Goal: Task Accomplishment & Management: Complete application form

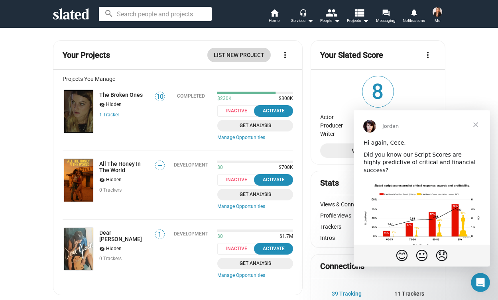
click at [234, 53] on span "List New Project" at bounding box center [239, 55] width 51 height 14
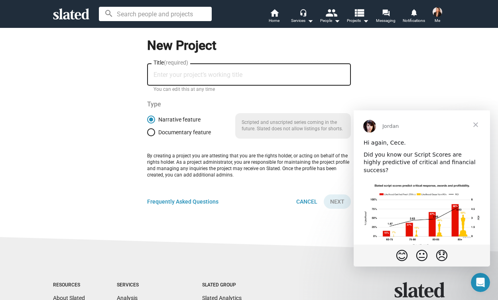
click at [208, 75] on input "Title (required)" at bounding box center [249, 74] width 191 height 7
type input "[PERSON_NAME] and [PERSON_NAME]"
click at [339, 199] on span "Next" at bounding box center [337, 202] width 14 height 14
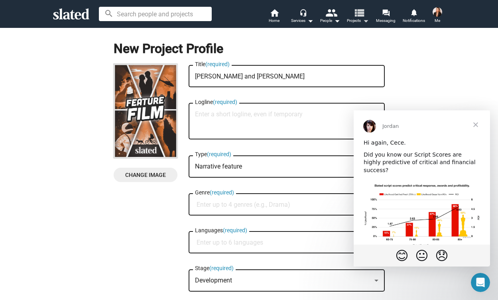
click at [359, 16] on mat-icon "view_list" at bounding box center [359, 13] width 12 height 12
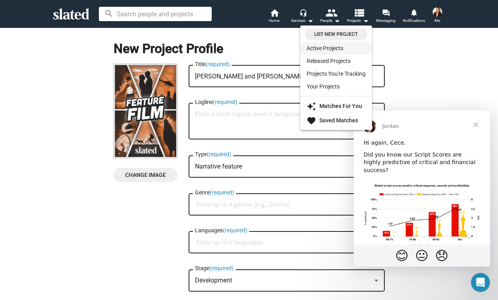
click at [342, 47] on link "Active Projects" at bounding box center [336, 48] width 72 height 13
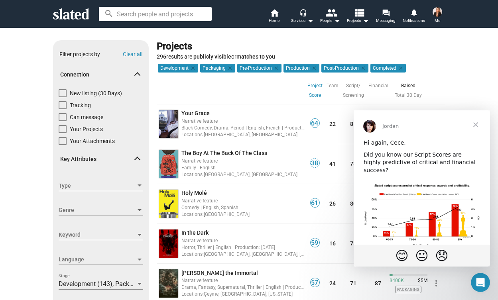
click at [481, 116] on span "Close" at bounding box center [475, 124] width 29 height 29
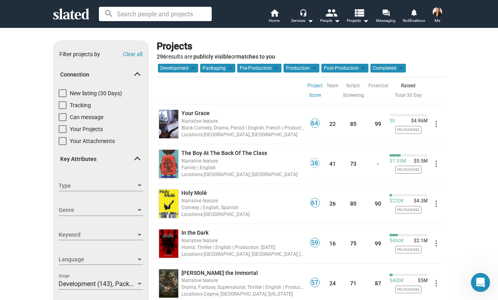
click at [437, 16] on img at bounding box center [438, 12] width 10 height 10
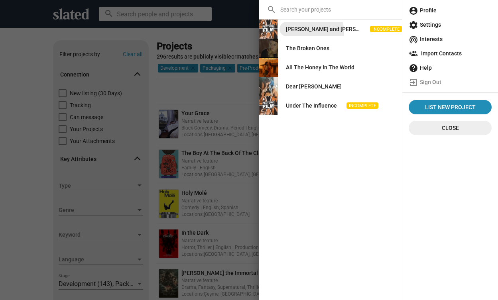
click at [307, 32] on div "[PERSON_NAME] and [PERSON_NAME]" at bounding box center [323, 29] width 75 height 14
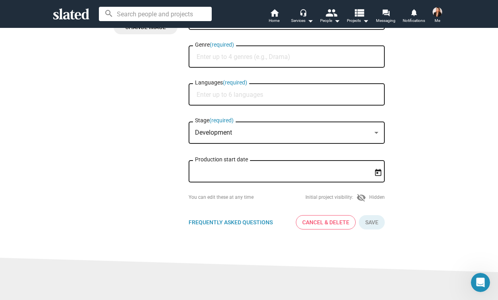
scroll to position [203, 0]
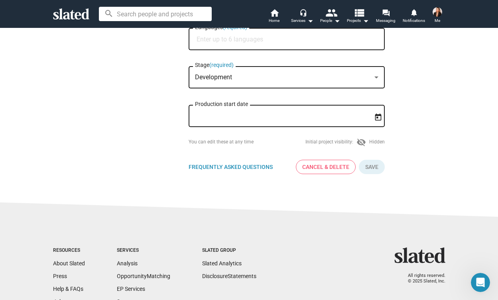
click at [376, 118] on icon "Open calendar" at bounding box center [378, 117] width 8 height 8
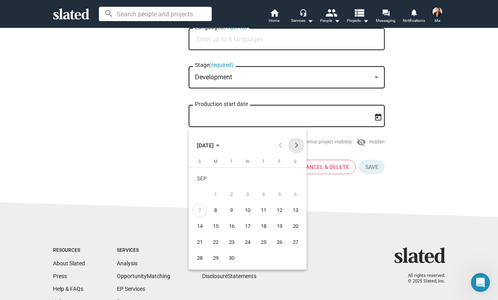
click at [299, 144] on button "Next month" at bounding box center [296, 146] width 16 height 16
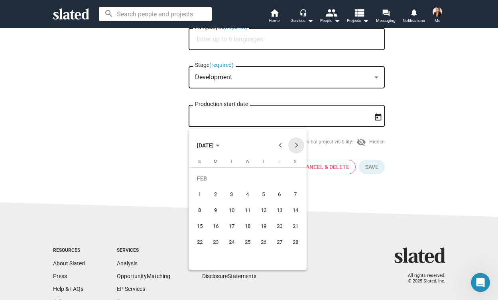
click at [299, 144] on button "Next month" at bounding box center [296, 146] width 16 height 16
click at [242, 177] on div "1" at bounding box center [247, 179] width 14 height 16
type input "[DATE]"
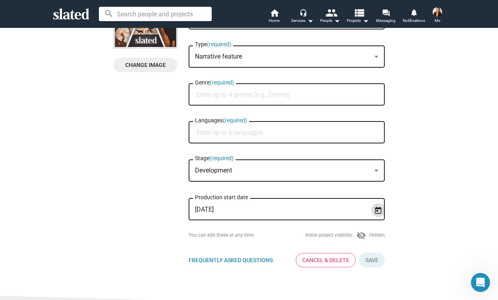
scroll to position [99, 0]
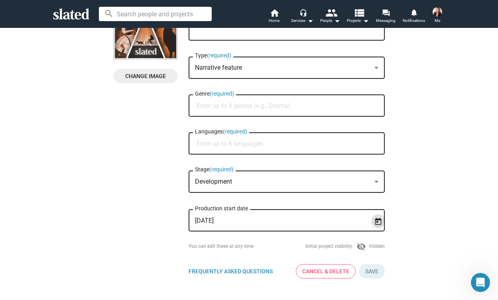
click at [296, 186] on div "Development" at bounding box center [283, 182] width 176 height 8
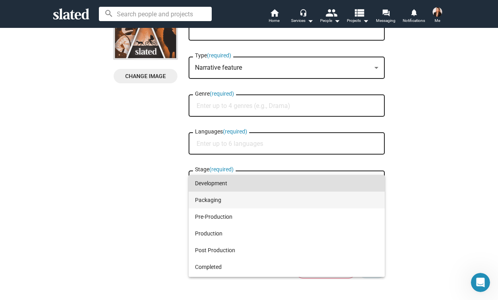
click at [291, 194] on span "Packaging" at bounding box center [286, 200] width 183 height 17
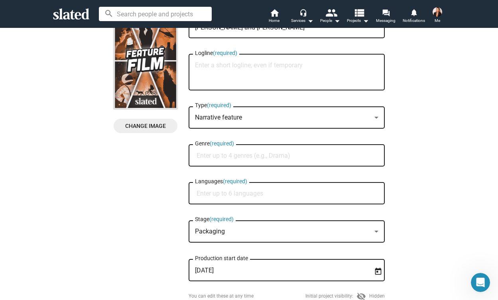
scroll to position [48, 0]
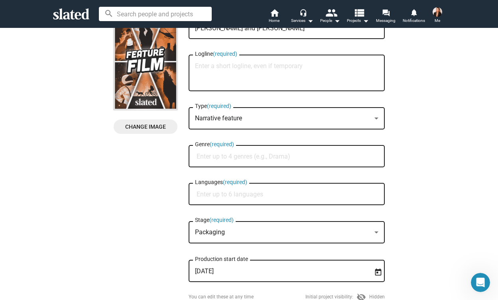
click at [296, 160] on input "Genre (required)" at bounding box center [288, 156] width 183 height 7
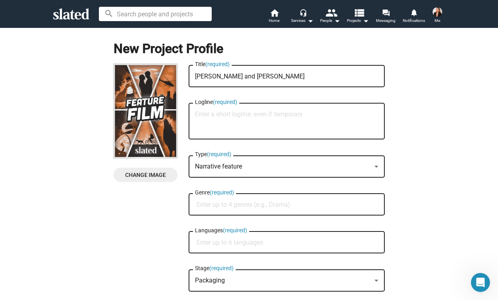
scroll to position [0, 0]
click at [161, 172] on span "Change Image" at bounding box center [145, 175] width 51 height 14
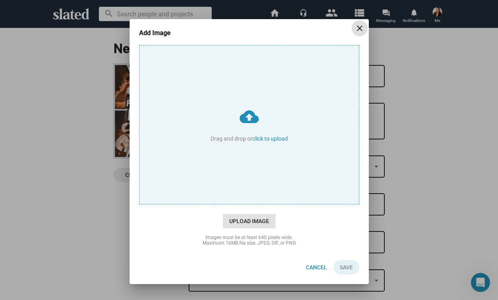
click at [239, 225] on span "Upload Image" at bounding box center [249, 221] width 53 height 14
click at [239, 204] on input "cloud_upload Drag and drop or click to upload" at bounding box center [249, 124] width 219 height 159
type input "C:\fakepath\20250512_1626_Joey & Emmy Lou_simple_compose_01jv32sbsvemevw1a2j27g…"
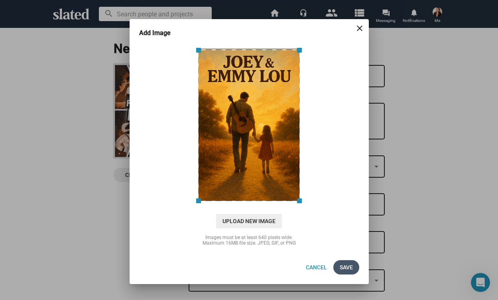
click at [346, 265] on span "Save" at bounding box center [346, 267] width 13 height 14
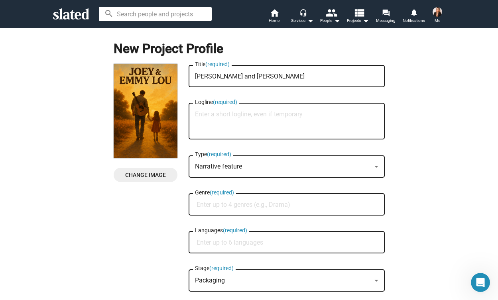
click at [303, 209] on div "Genre (required)" at bounding box center [286, 204] width 183 height 24
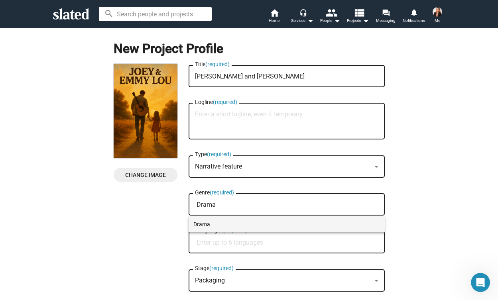
type input "Drama"
click at [290, 228] on span "Drama" at bounding box center [286, 225] width 187 height 16
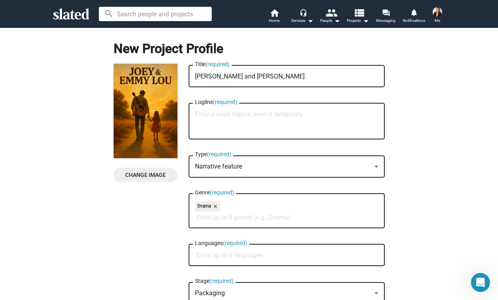
click at [282, 257] on input "Languages (required)" at bounding box center [288, 255] width 183 height 7
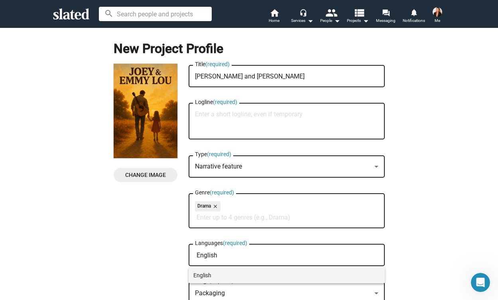
type input "English"
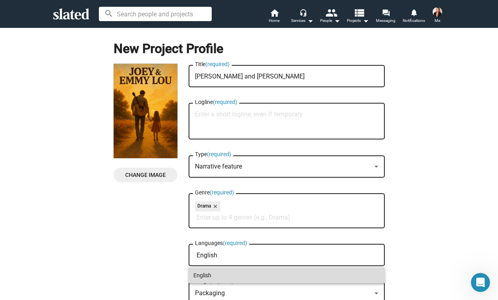
click at [250, 280] on span "English" at bounding box center [286, 276] width 187 height 16
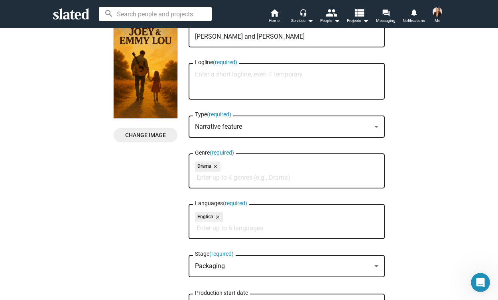
scroll to position [33, 0]
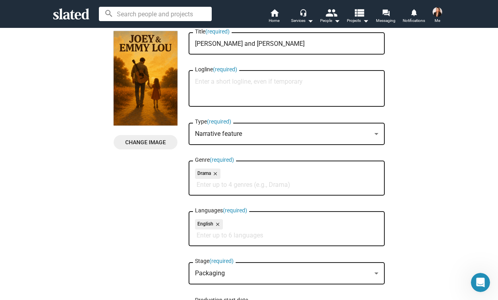
click at [241, 85] on textarea "Logline (required)" at bounding box center [286, 89] width 183 height 22
type textarea "M"
type textarea "a"
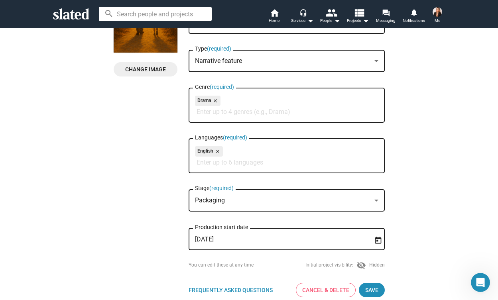
scroll to position [241, 0]
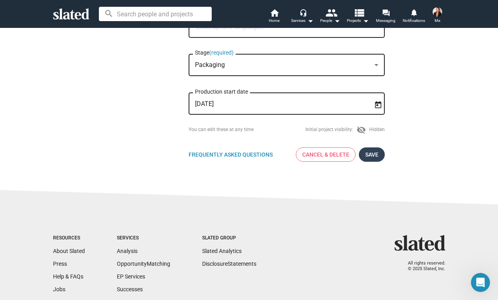
type textarea "After [PERSON_NAME] is released from prison her re unites with his niece and fo…"
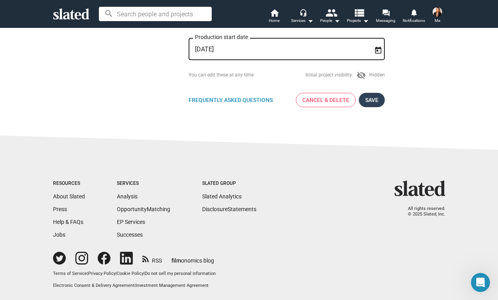
scroll to position [296, 0]
click at [372, 99] on span "Save" at bounding box center [371, 100] width 13 height 14
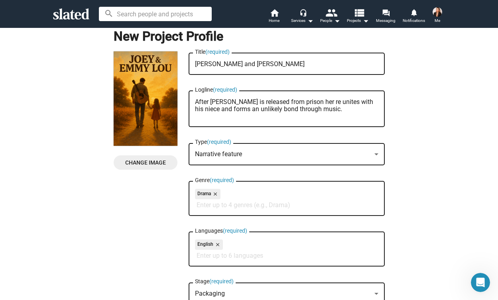
scroll to position [-8, 0]
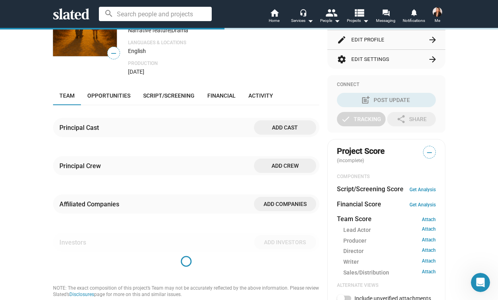
scroll to position [93, 0]
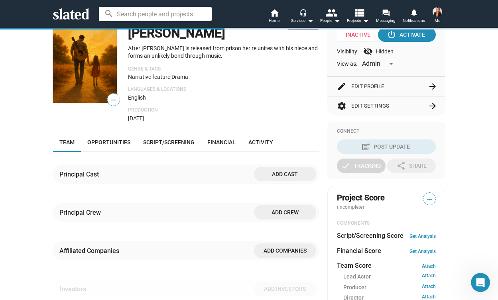
click at [286, 169] on span "Add cast" at bounding box center [284, 174] width 49 height 14
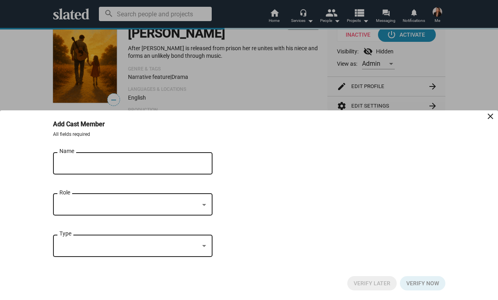
click at [494, 115] on mat-icon "close" at bounding box center [491, 117] width 10 height 10
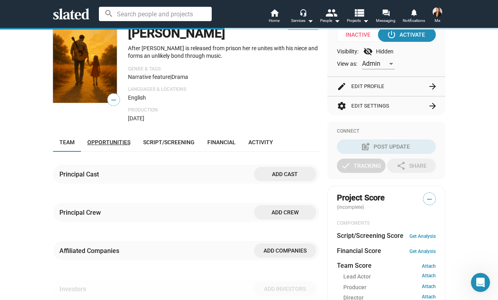
click at [108, 139] on span "Opportunities" at bounding box center [108, 142] width 43 height 6
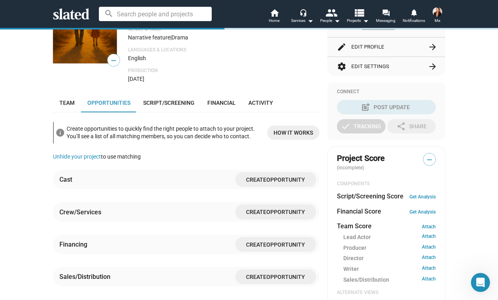
scroll to position [126, 0]
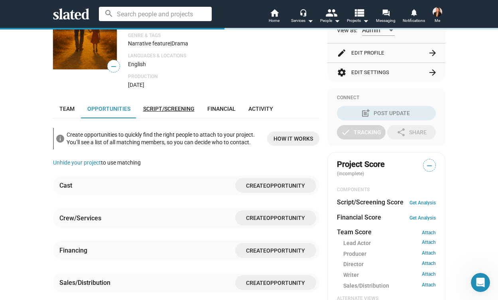
click at [162, 106] on span "Script/Screening" at bounding box center [168, 109] width 51 height 6
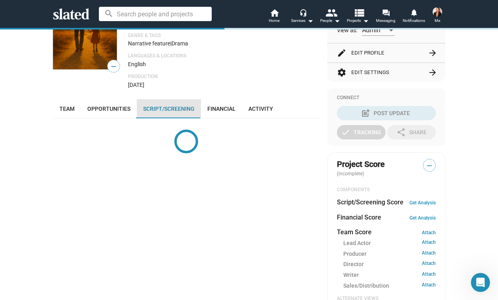
scroll to position [193, 0]
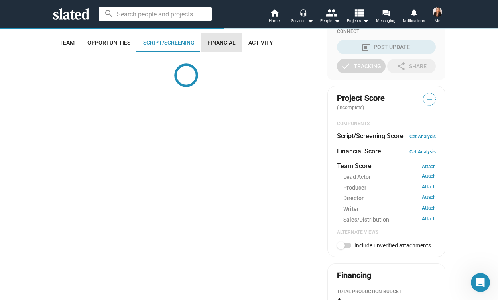
click at [223, 39] on span "Financial" at bounding box center [221, 42] width 28 height 6
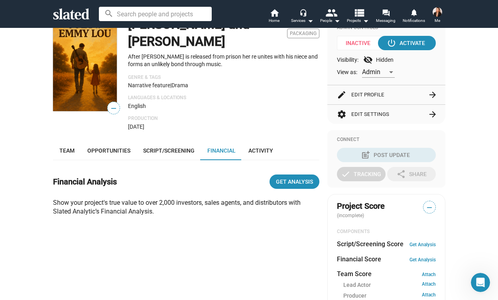
scroll to position [85, 0]
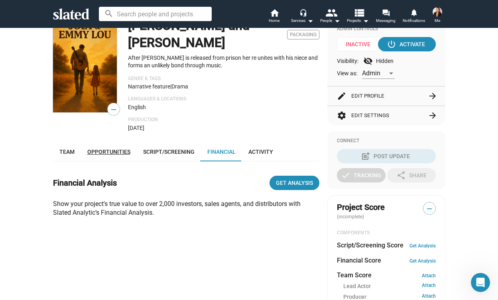
click at [112, 149] on span "Opportunities" at bounding box center [108, 152] width 43 height 6
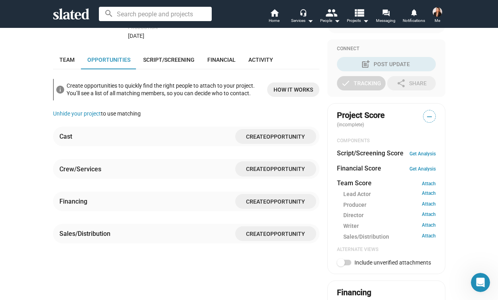
scroll to position [193, 0]
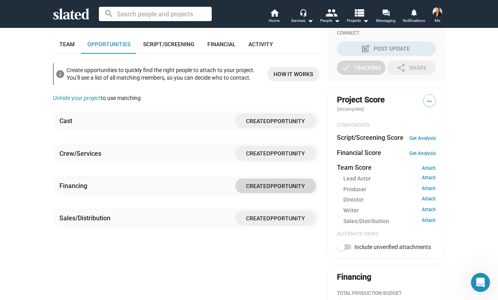
click at [257, 183] on span "Create" at bounding box center [256, 186] width 20 height 6
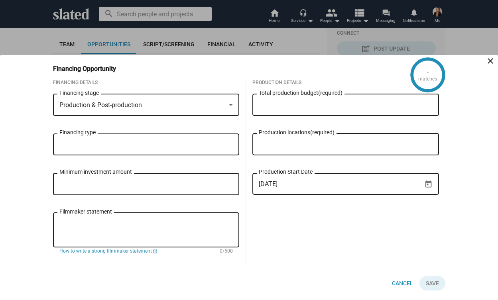
click at [145, 102] on div "Production & Post-production" at bounding box center [142, 105] width 167 height 8
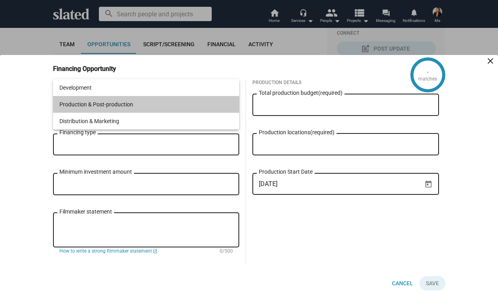
click at [129, 107] on span "Production & Post-production" at bounding box center [146, 104] width 174 height 17
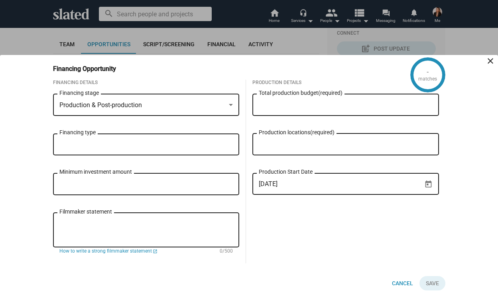
click at [121, 143] on input "Financing type" at bounding box center [148, 144] width 174 height 7
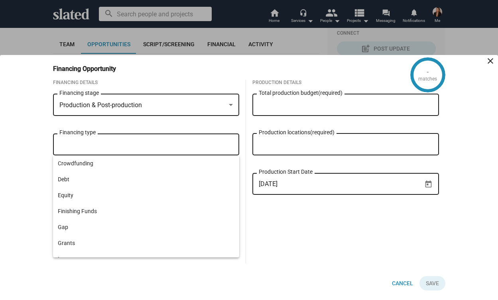
scroll to position [0, 0]
click at [112, 193] on span "Equity" at bounding box center [146, 195] width 177 height 16
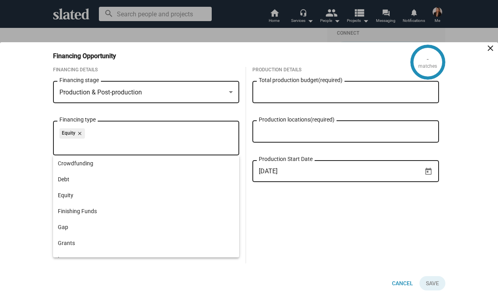
click at [290, 94] on input "Total production budget (required)" at bounding box center [346, 92] width 174 height 7
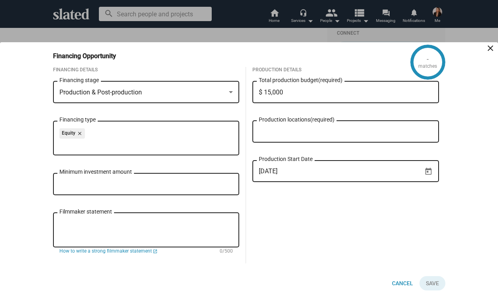
type input "$ 150,000"
click at [156, 182] on input "Minimum investment amount" at bounding box center [146, 184] width 174 height 7
type input "$ 50,000"
click at [180, 220] on textarea "Filmmaker statement" at bounding box center [146, 231] width 174 height 22
paste textarea "[PERSON_NAME] & [PERSON_NAME] has been a seven-year journey of persistence, lov…"
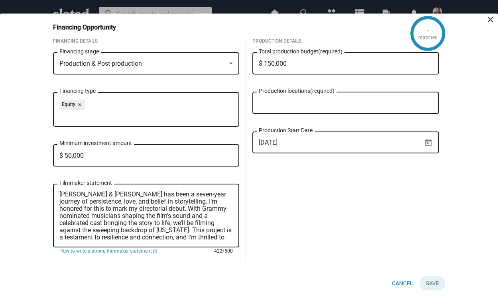
type textarea "[PERSON_NAME] & [PERSON_NAME] has been a seven-year journey of persistence, lov…"
click at [435, 284] on button "Click here to validate form" at bounding box center [433, 283] width 26 height 14
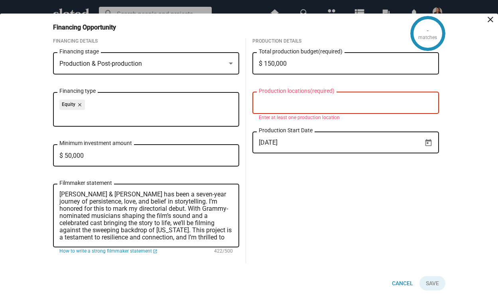
click at [366, 100] on input "Production locations (required)" at bounding box center [347, 103] width 174 height 7
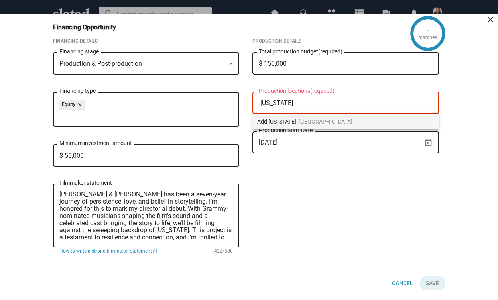
type input "[US_STATE]"
click at [342, 125] on span "Add: [US_STATE] , [GEOGRAPHIC_DATA]" at bounding box center [345, 122] width 177 height 16
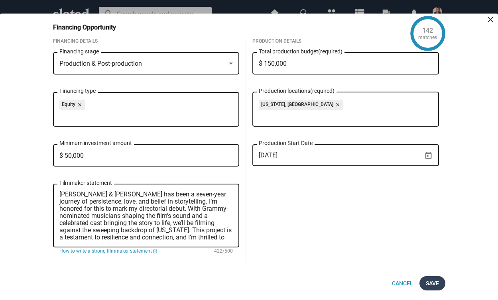
click at [432, 280] on span "Save" at bounding box center [432, 283] width 13 height 14
checkbox input "true"
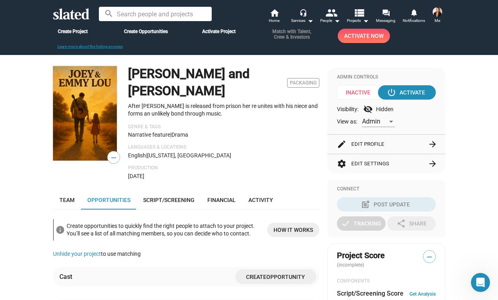
scroll to position [20, 0]
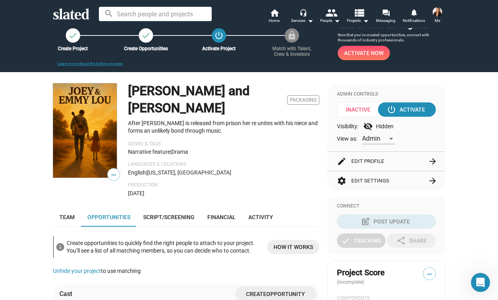
click at [361, 108] on span "Inactive" at bounding box center [361, 109] width 48 height 14
click at [408, 109] on div "power_settings_new Activate" at bounding box center [406, 109] width 37 height 14
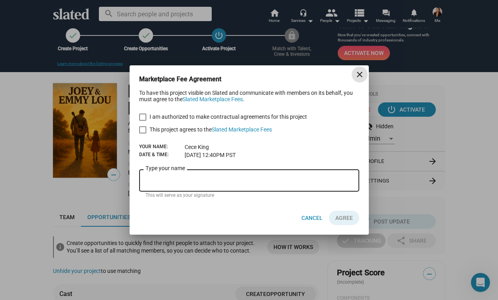
click at [143, 116] on span at bounding box center [142, 117] width 7 height 7
click at [143, 121] on input "I am authorized to make contractual agreements for this project" at bounding box center [142, 121] width 0 height 0
checkbox input "true"
click at [143, 133] on span at bounding box center [142, 129] width 7 height 7
click at [143, 134] on input "This project agrees to the Slated Marketplace Fees" at bounding box center [142, 134] width 0 height 0
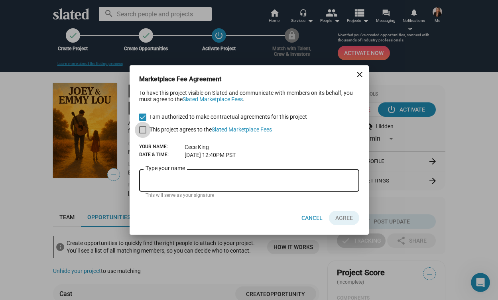
checkbox input "true"
click at [156, 190] on div "Type your name" at bounding box center [249, 180] width 207 height 24
click at [280, 179] on input "[PERSON_NAME]" at bounding box center [249, 180] width 207 height 7
type input "[PERSON_NAME]"
click at [222, 100] on link "Slated Marketplace Fees" at bounding box center [213, 99] width 60 height 6
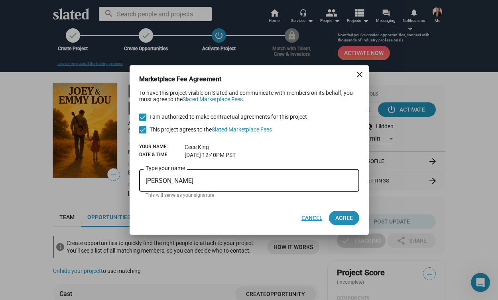
click at [308, 215] on span "Cancel" at bounding box center [311, 218] width 21 height 14
